Goal: Find specific page/section: Find specific page/section

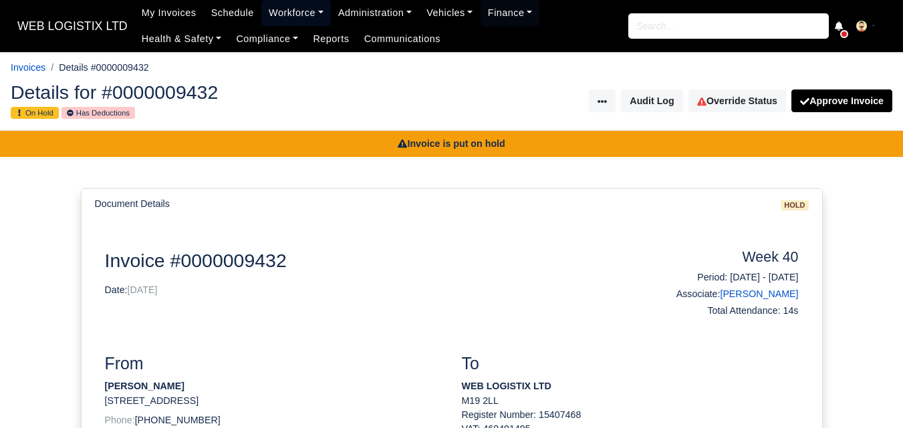
click at [281, 7] on link "Workforce" at bounding box center [295, 13] width 69 height 26
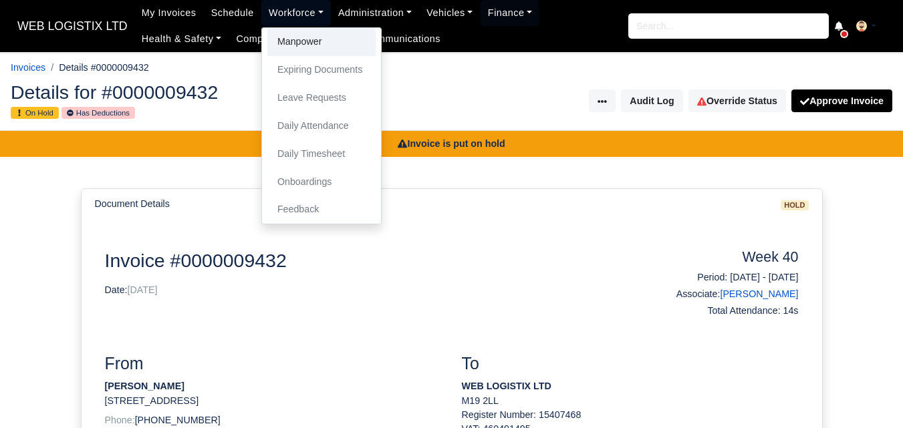
click at [281, 36] on link "Manpower" at bounding box center [321, 42] width 108 height 28
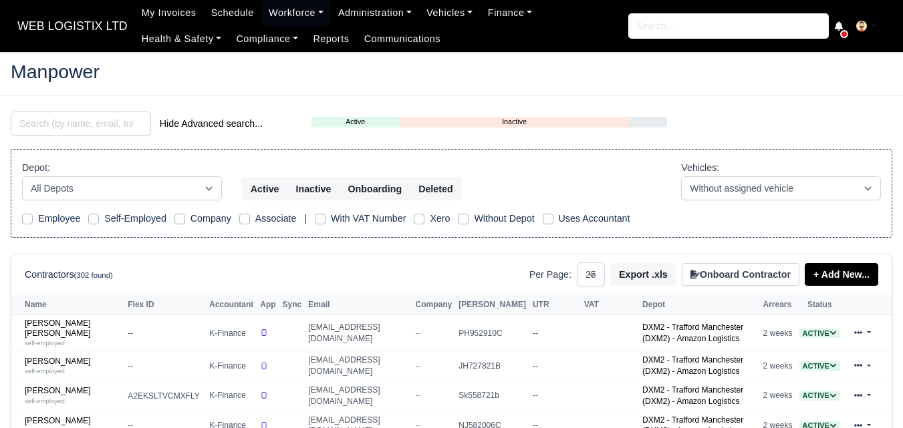
select select "25"
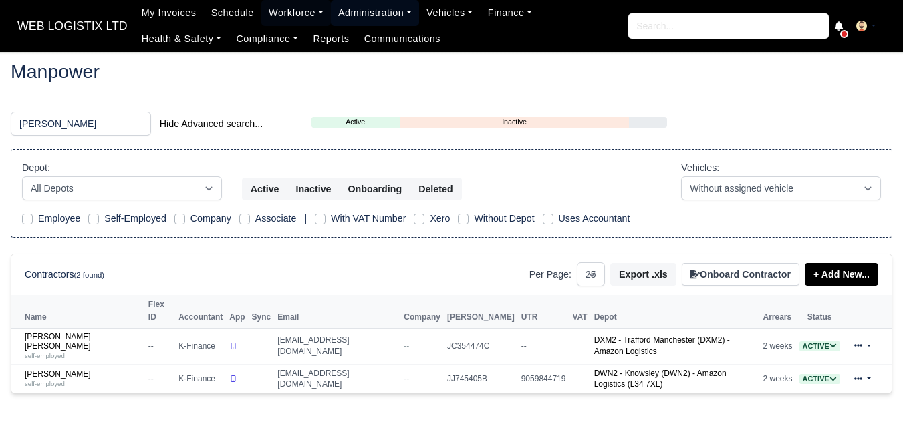
type input "[PERSON_NAME]"
click at [60, 369] on link "Sean Mulligan self-employed" at bounding box center [83, 378] width 117 height 19
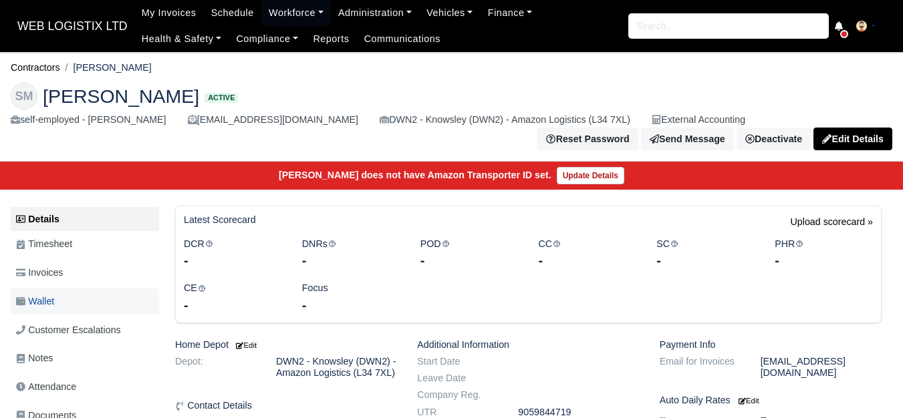
click at [61, 294] on link "Wallet" at bounding box center [85, 302] width 148 height 26
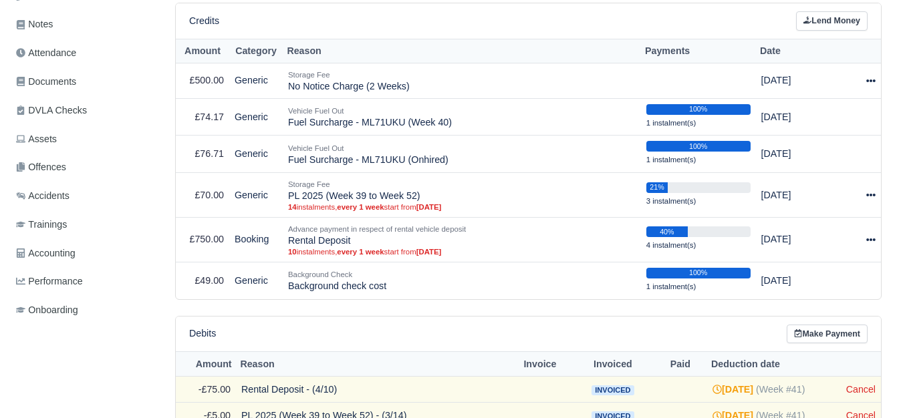
scroll to position [334, 0]
